Goal: Task Accomplishment & Management: Manage account settings

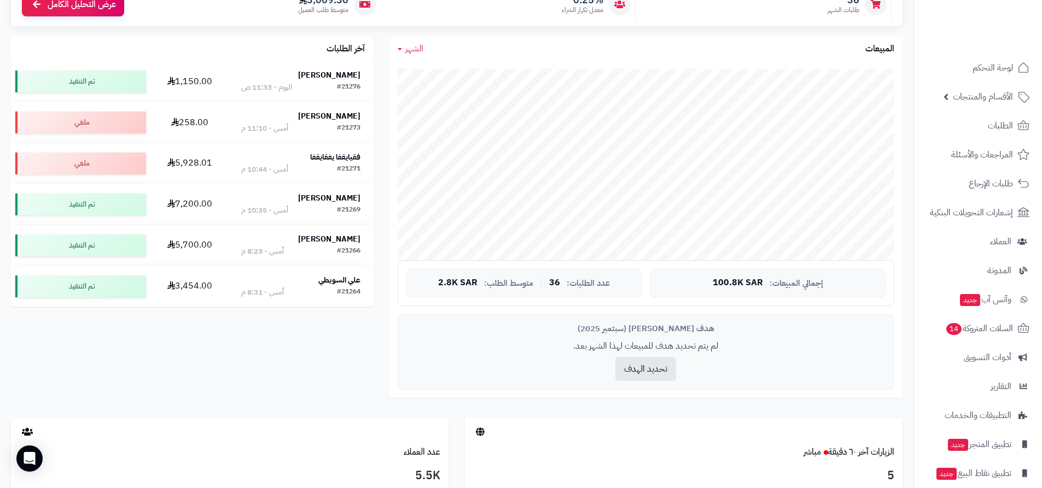
scroll to position [164, 0]
drag, startPoint x: 982, startPoint y: 66, endPoint x: 974, endPoint y: 71, distance: 10.0
click at [982, 66] on span "لوحة التحكم" at bounding box center [993, 67] width 40 height 15
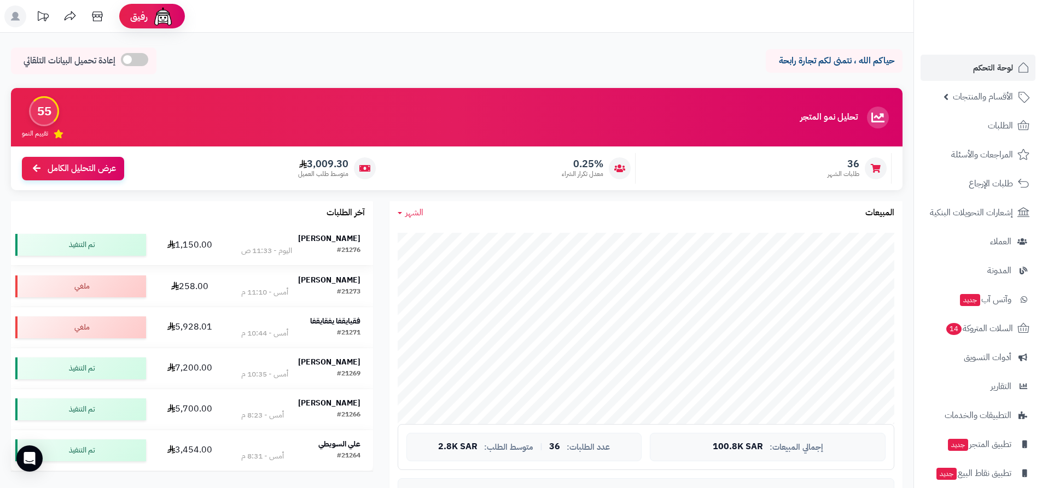
click at [324, 236] on div "[PERSON_NAME]" at bounding box center [300, 239] width 119 height 11
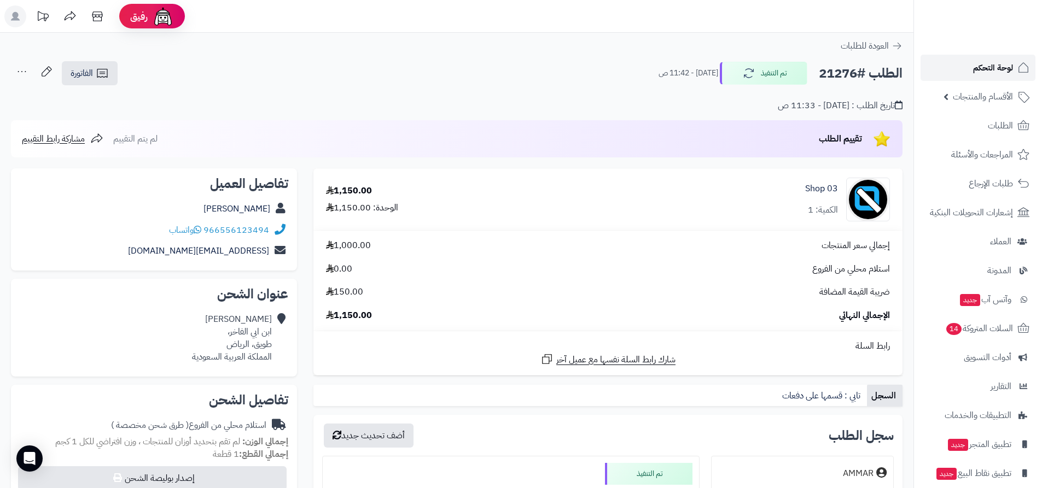
click at [1009, 73] on span "لوحة التحكم" at bounding box center [993, 67] width 40 height 15
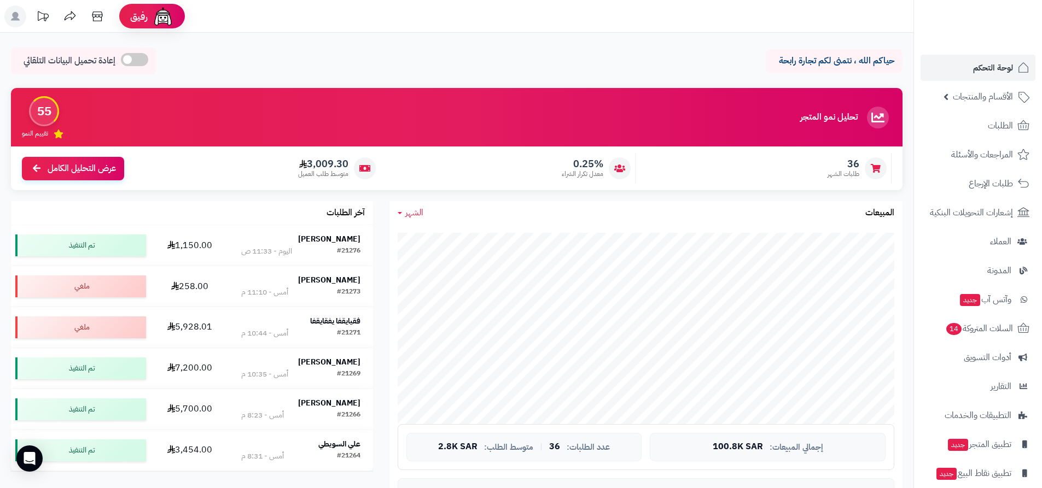
click at [708, 203] on div "الشهر [DATE] الأسبوع الشهر السنة المبيعات" at bounding box center [645, 213] width 513 height 24
click at [945, 73] on link "لوحة التحكم" at bounding box center [978, 68] width 115 height 26
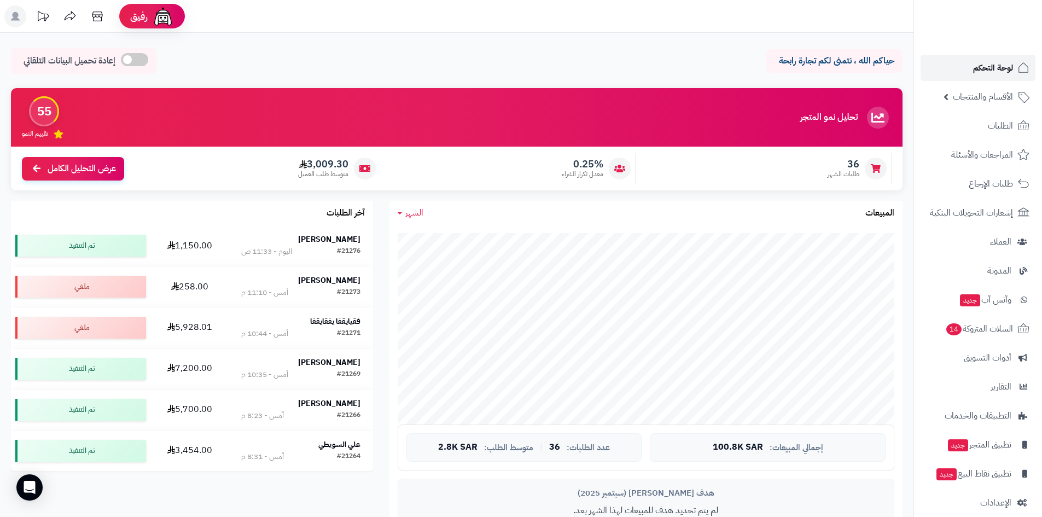
click at [956, 57] on link "لوحة التحكم" at bounding box center [978, 68] width 115 height 26
click at [963, 61] on link "لوحة التحكم" at bounding box center [978, 68] width 115 height 26
click at [959, 63] on link "لوحة التحكم" at bounding box center [978, 68] width 115 height 26
click at [958, 72] on link "لوحة التحكم" at bounding box center [978, 68] width 115 height 26
click at [954, 71] on link "لوحة التحكم" at bounding box center [978, 68] width 115 height 26
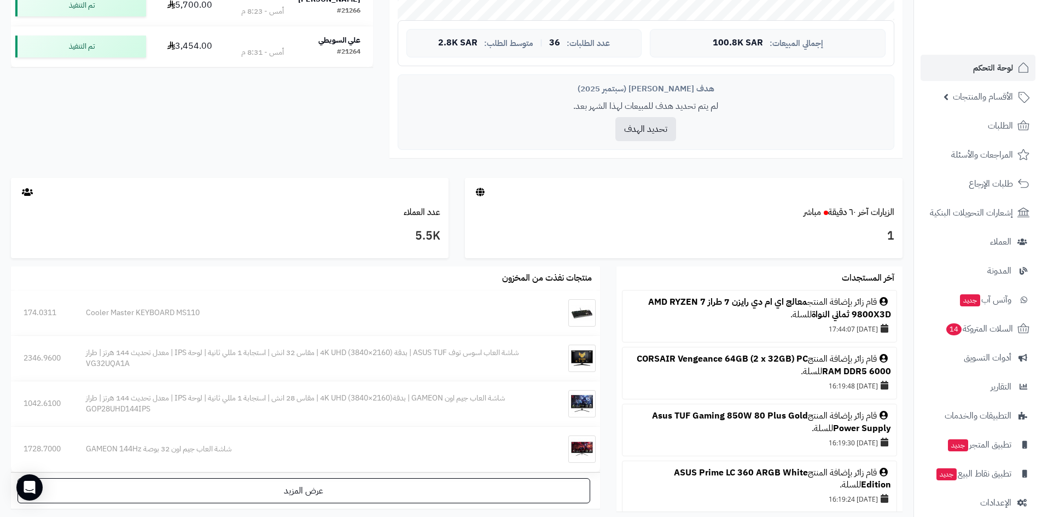
scroll to position [438, 0]
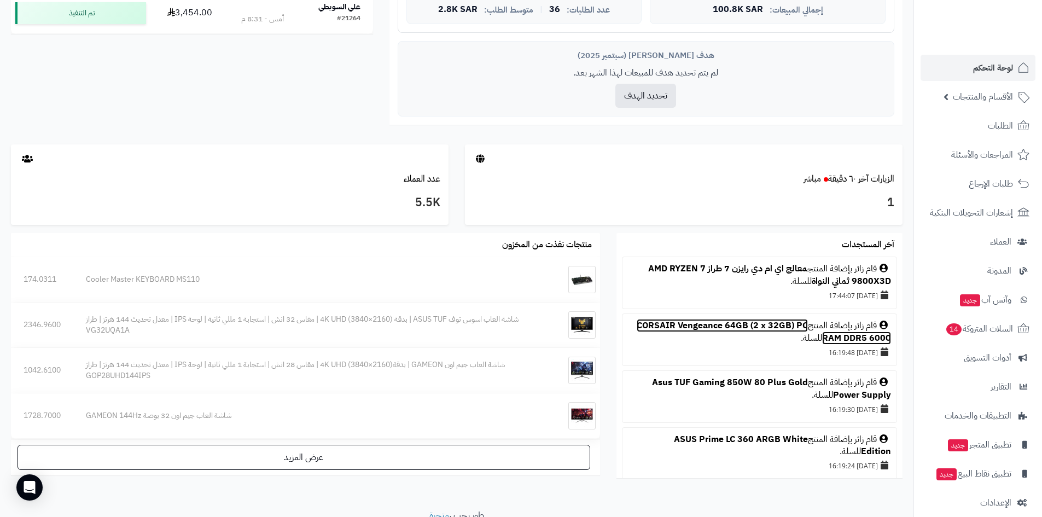
click at [738, 322] on link "CORSAIR Vengeance 64GB (2 x 32GB) PC RAM DDR5 6000" at bounding box center [764, 332] width 254 height 26
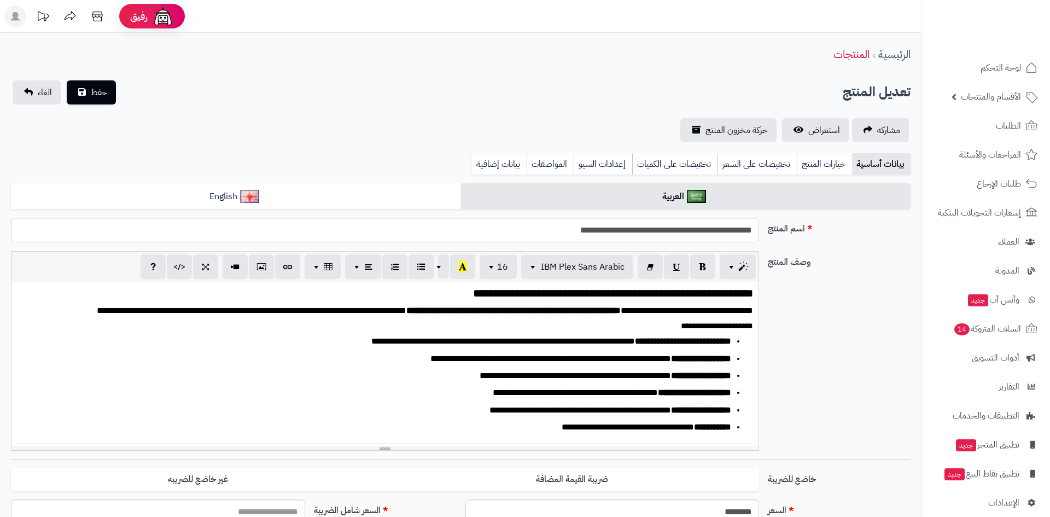
type input "******"
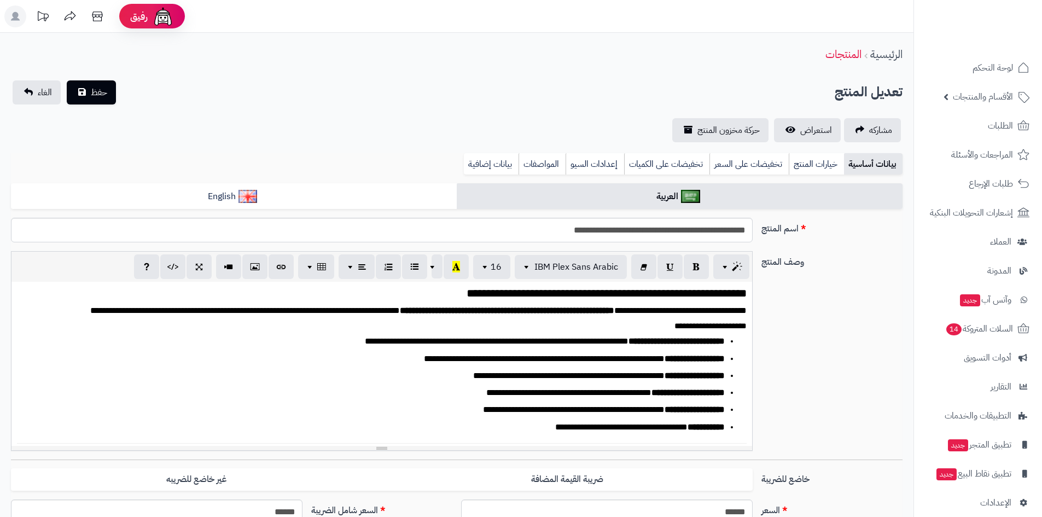
scroll to position [442, 0]
click at [497, 165] on link "بيانات إضافية" at bounding box center [491, 164] width 55 height 22
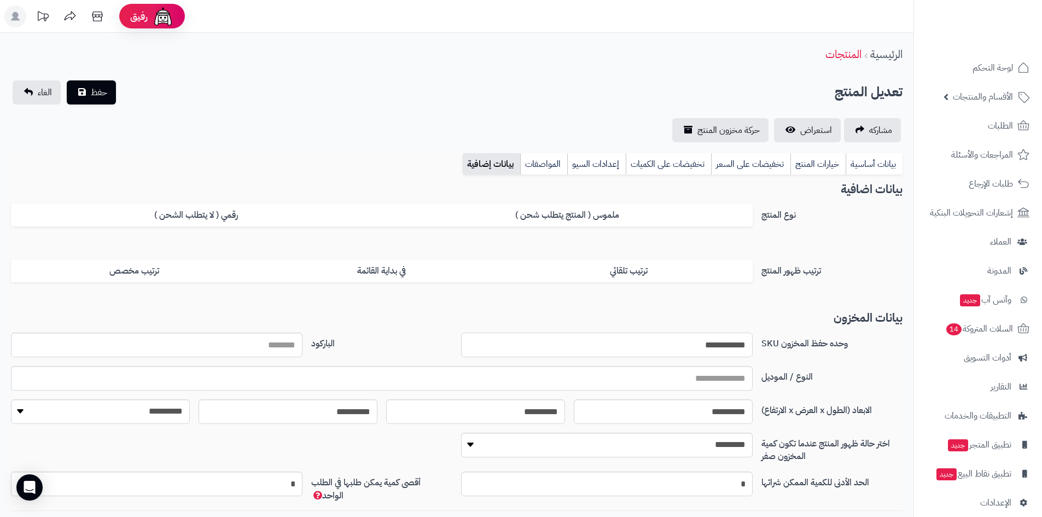
click at [672, 356] on input "**********" at bounding box center [607, 345] width 292 height 25
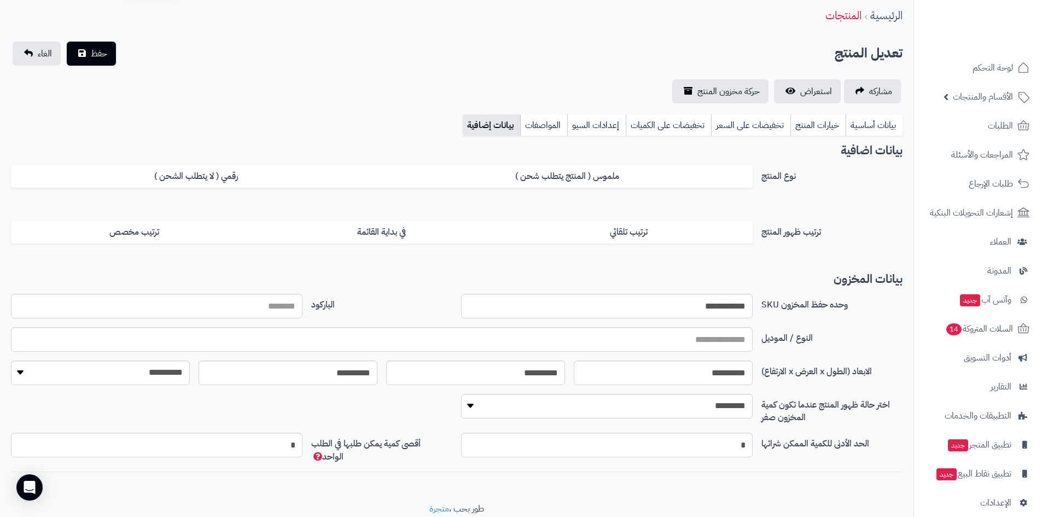
scroll to position [79, 0]
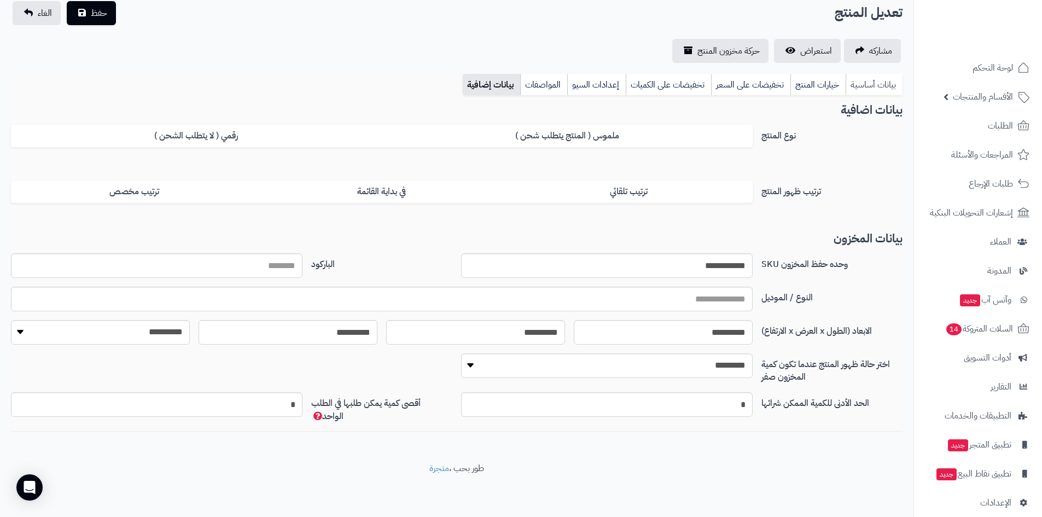
click at [870, 77] on link "بيانات أساسية" at bounding box center [874, 85] width 57 height 22
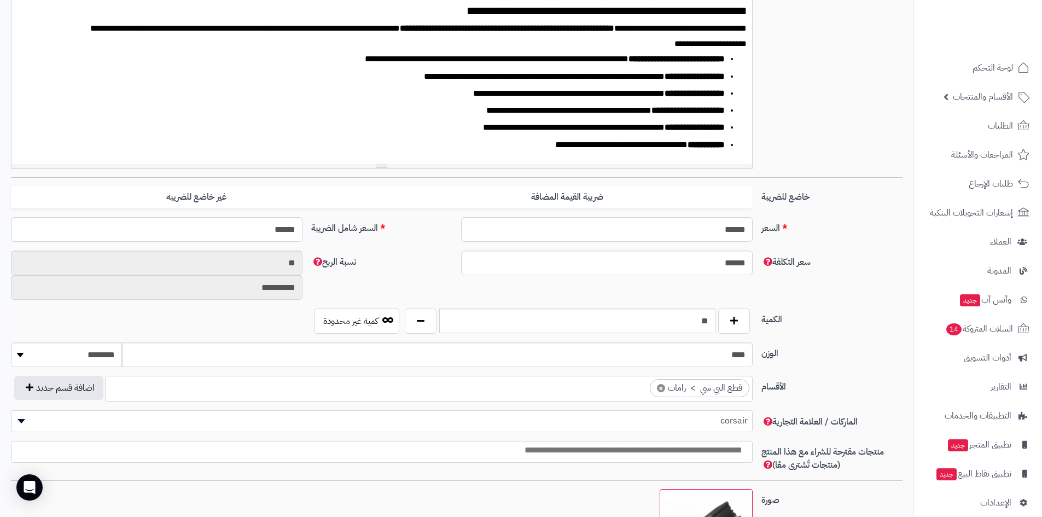
scroll to position [298, 0]
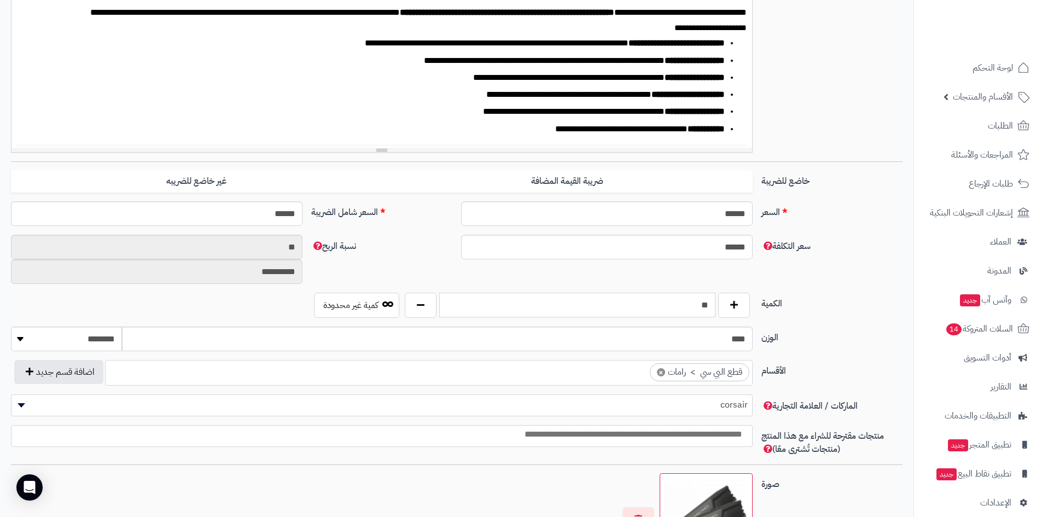
click at [686, 304] on input "**" at bounding box center [577, 305] width 276 height 25
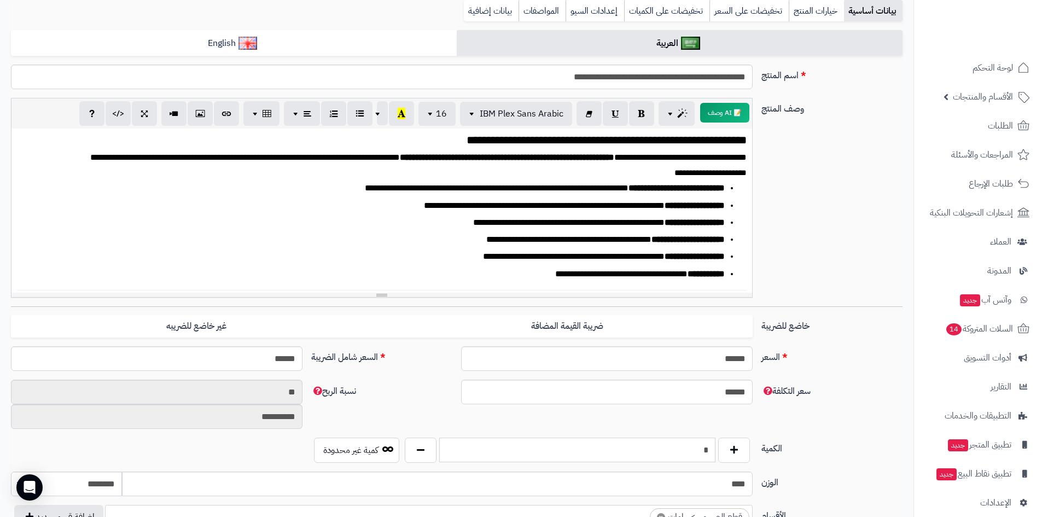
scroll to position [134, 0]
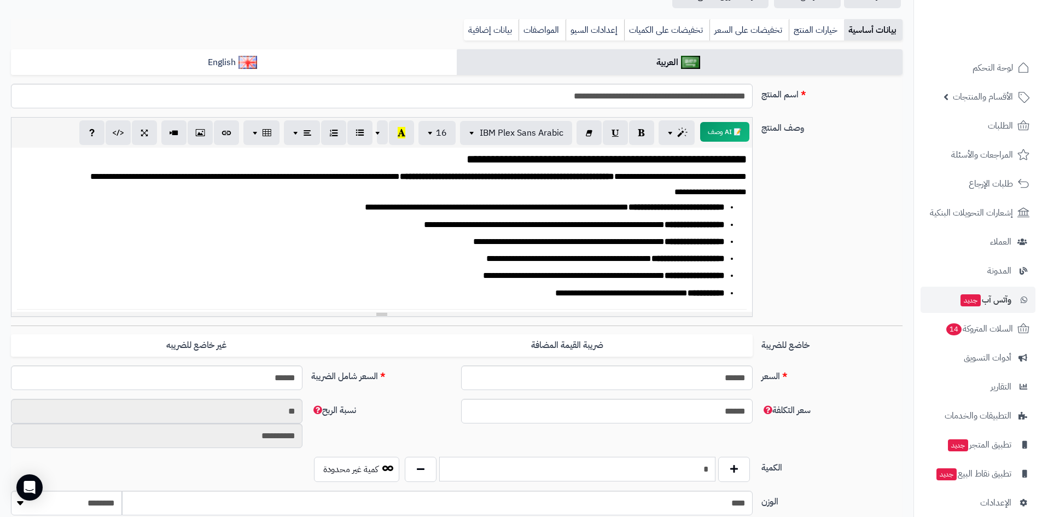
type input "*"
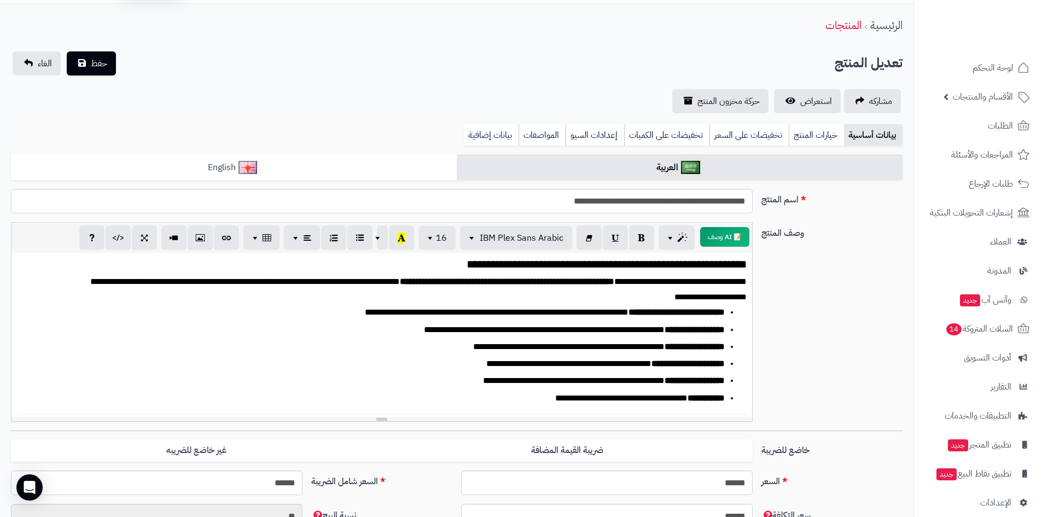
scroll to position [25, 0]
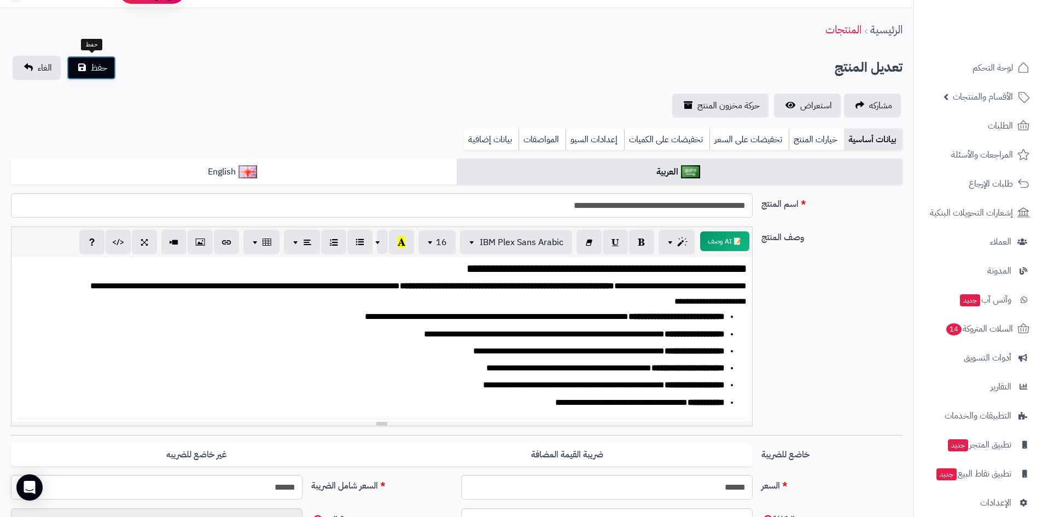
drag, startPoint x: 94, startPoint y: 72, endPoint x: 147, endPoint y: 79, distance: 53.6
click at [94, 72] on span "حفظ" at bounding box center [99, 67] width 16 height 13
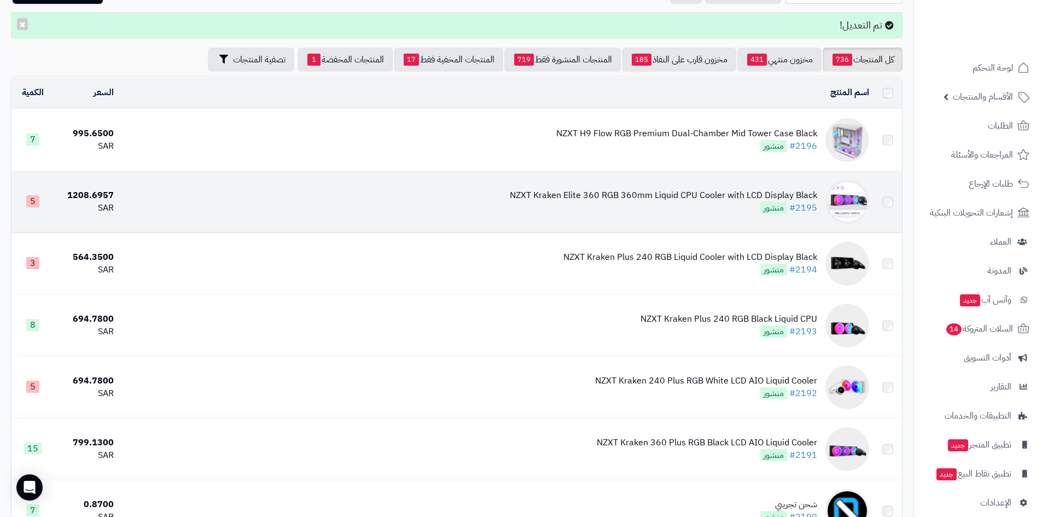
scroll to position [164, 0]
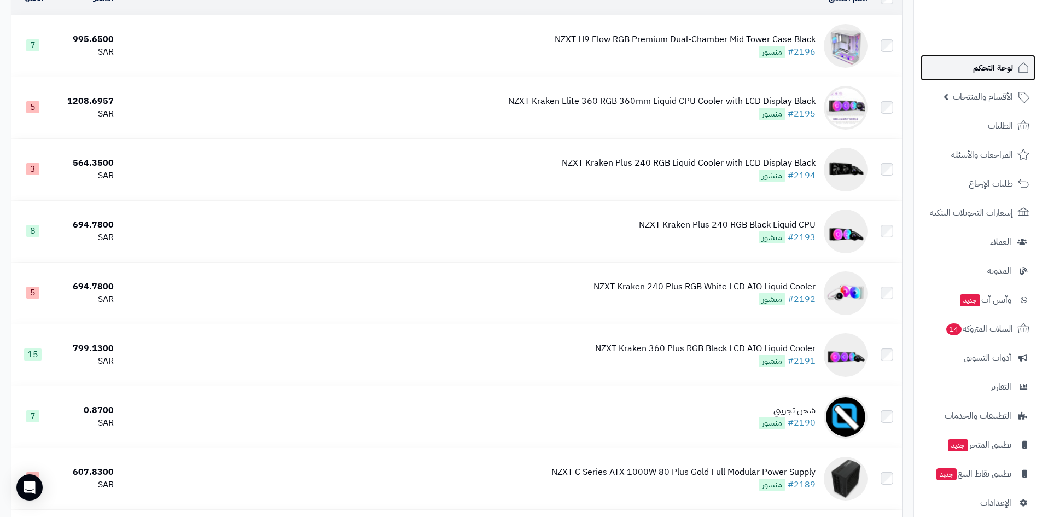
click at [986, 68] on span "لوحة التحكم" at bounding box center [993, 67] width 40 height 15
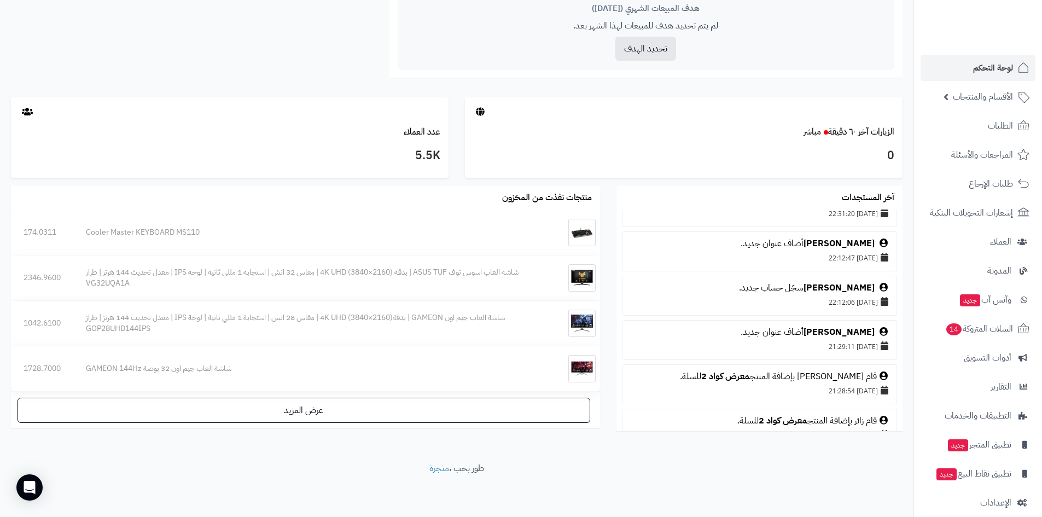
scroll to position [1258, 0]
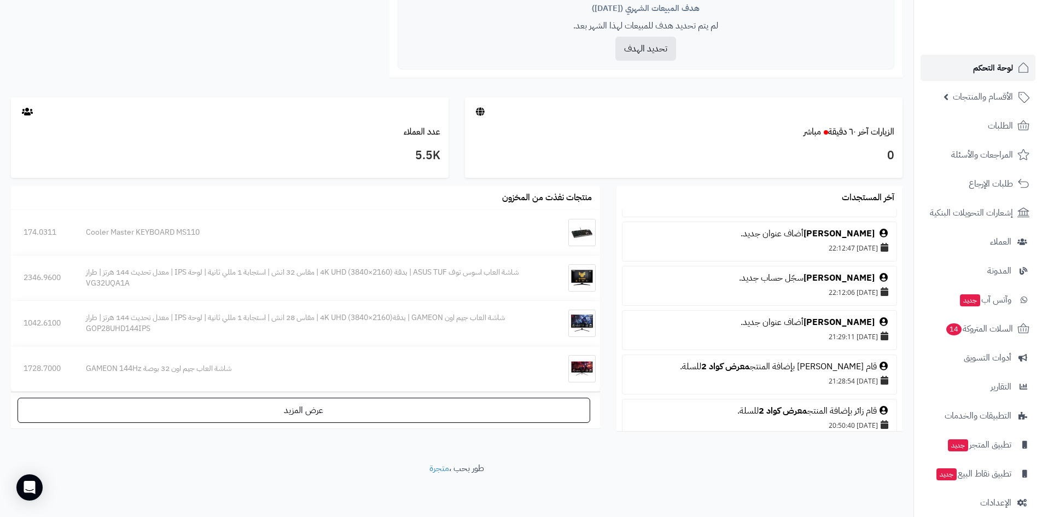
click at [982, 72] on span "لوحة التحكم" at bounding box center [993, 67] width 40 height 15
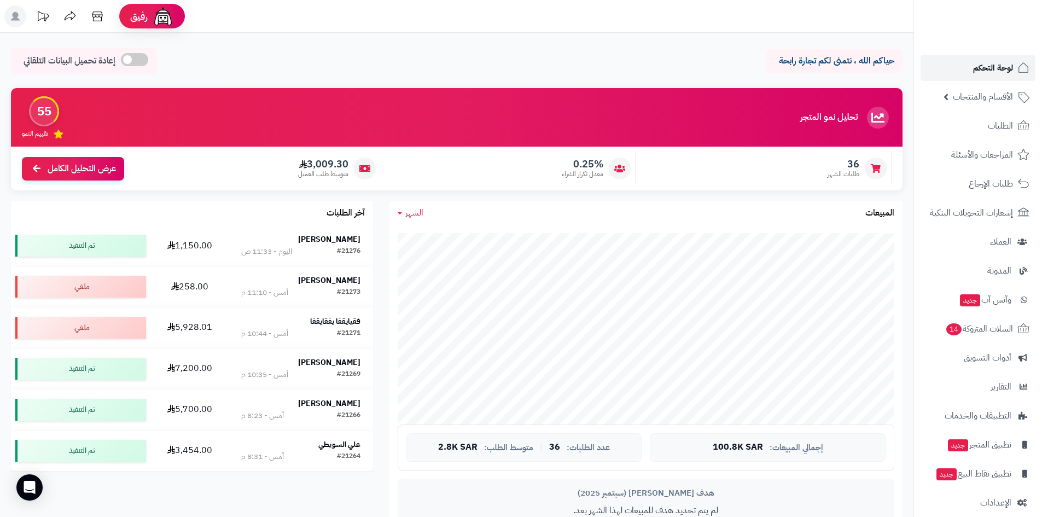
click at [975, 67] on span "لوحة التحكم" at bounding box center [993, 67] width 40 height 15
